Goal: Transaction & Acquisition: Obtain resource

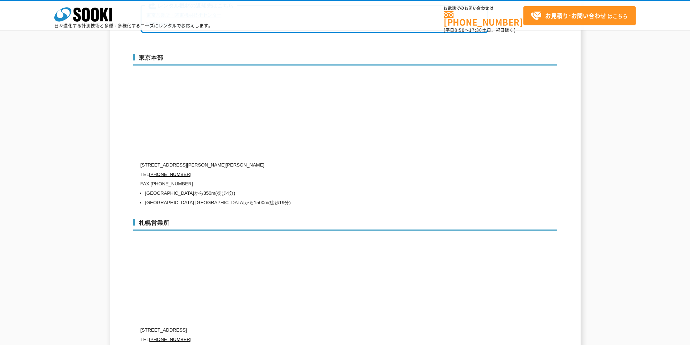
scroll to position [1847, 0]
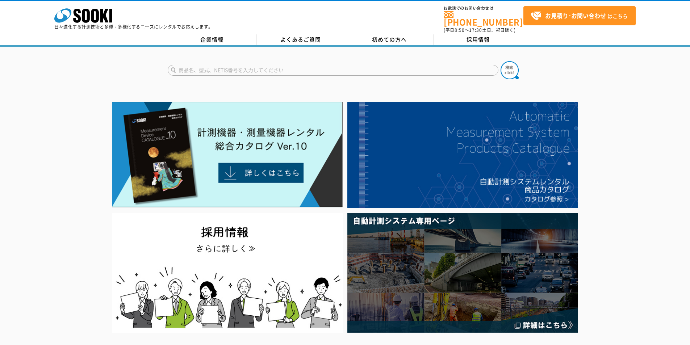
click at [196, 68] on input "text" at bounding box center [333, 70] width 331 height 11
type input "LP610"
click at [500, 61] on button at bounding box center [509, 70] width 18 height 18
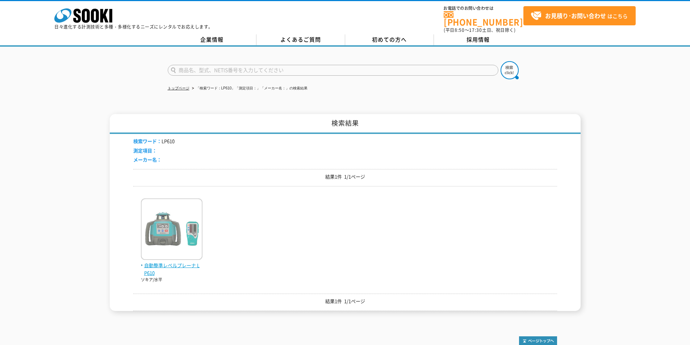
click at [158, 221] on img at bounding box center [172, 229] width 62 height 63
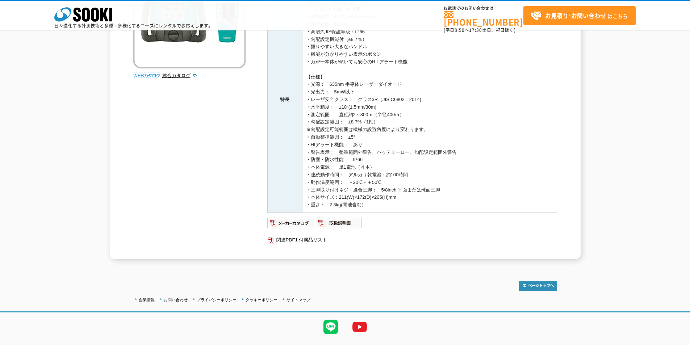
scroll to position [162, 0]
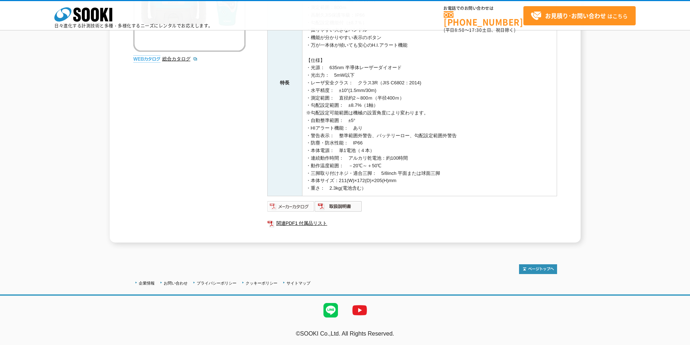
click at [291, 209] on img at bounding box center [290, 207] width 47 height 12
